Goal: Register for event/course

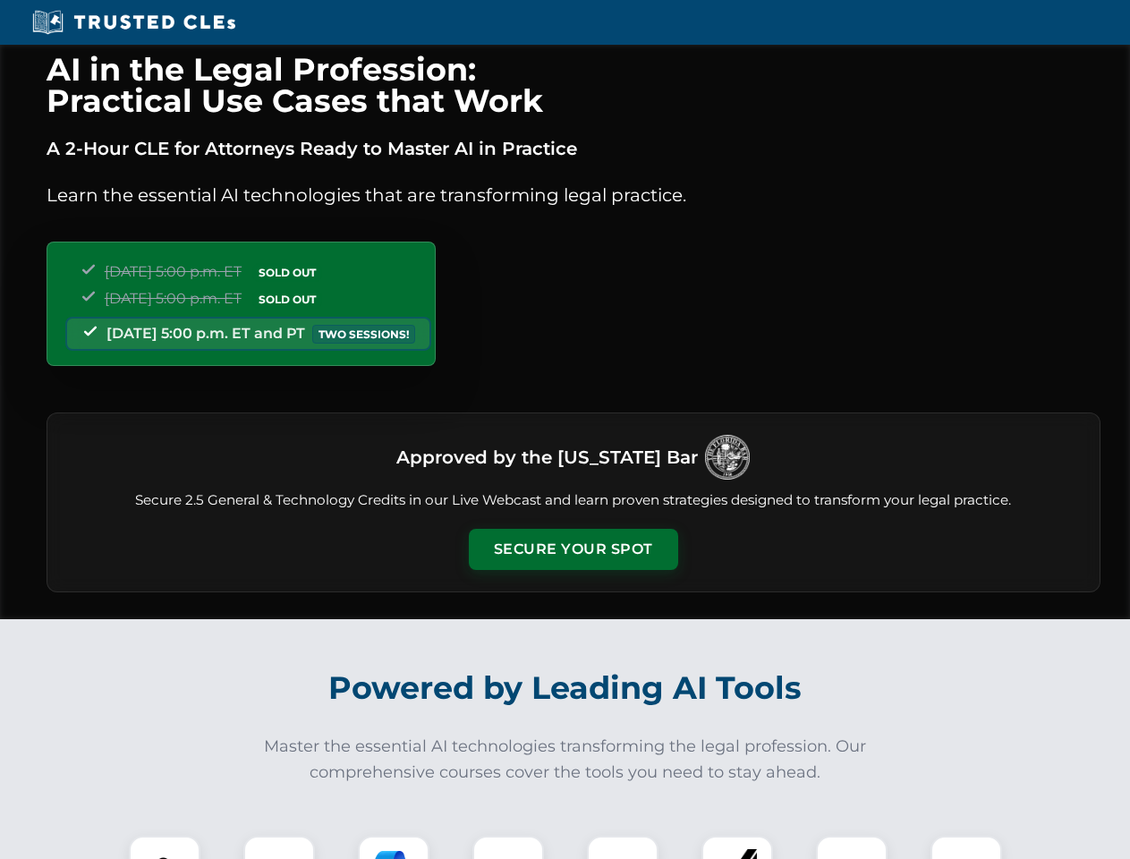
click at [572, 549] on button "Secure Your Spot" at bounding box center [573, 549] width 209 height 41
click at [165, 847] on img at bounding box center [165, 871] width 52 height 52
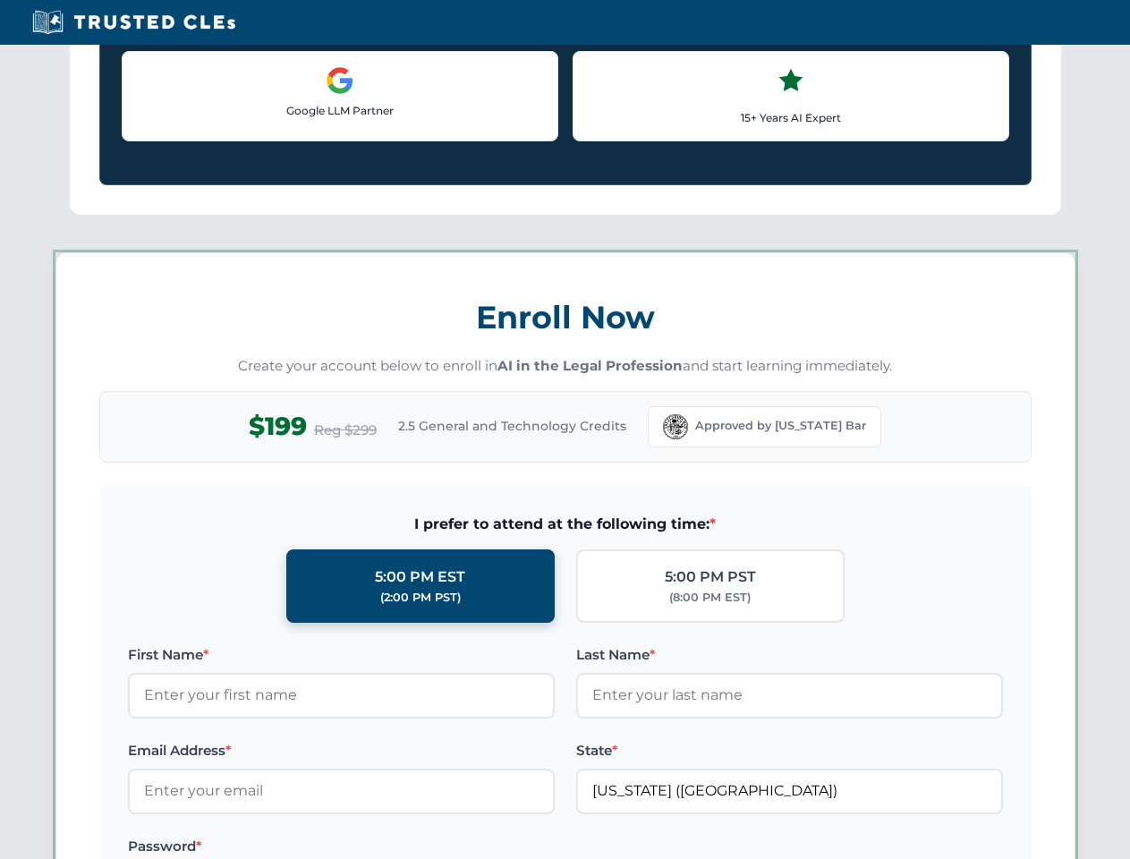
click at [393, 847] on label "Password *" at bounding box center [341, 845] width 427 height 21
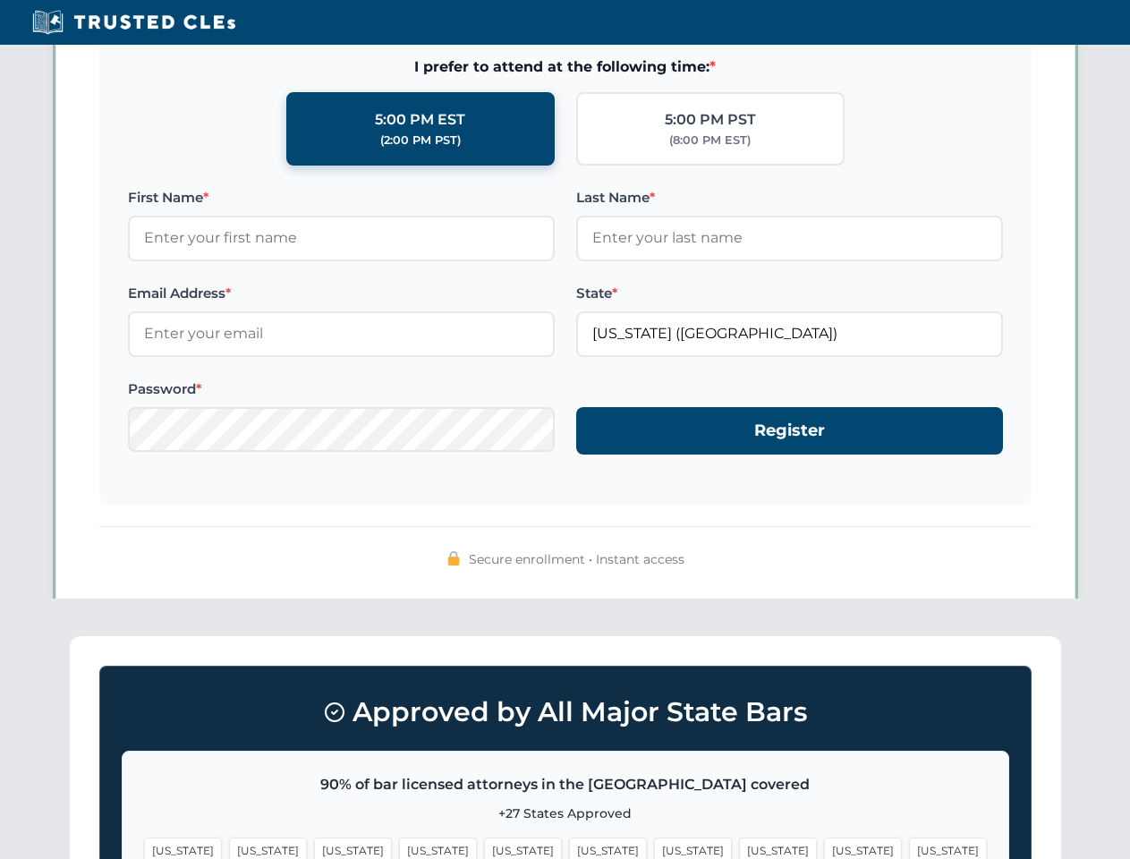
click at [824, 847] on span "[US_STATE]" at bounding box center [863, 850] width 78 height 26
